Goal: Obtain resource: Download file/media

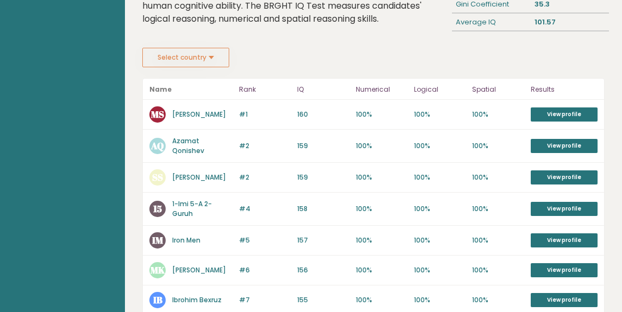
scroll to position [182, 0]
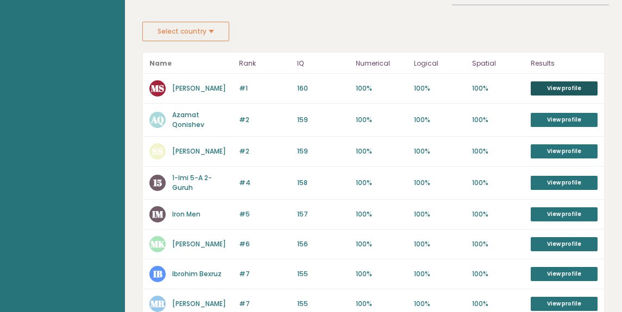
click at [540, 92] on link "View profile" at bounding box center [564, 88] width 67 height 14
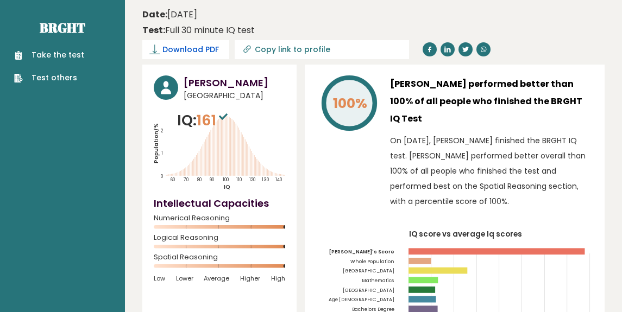
click at [191, 47] on span "Download PDF" at bounding box center [190, 49] width 56 height 11
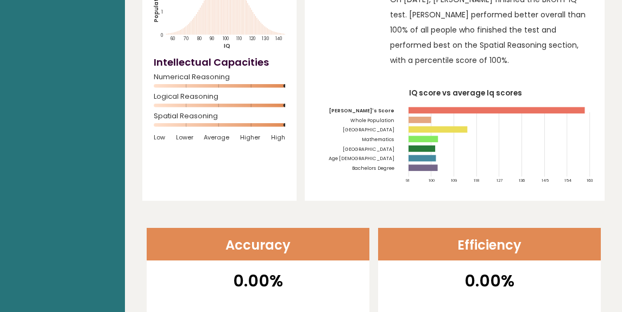
scroll to position [167, 0]
